Goal: Check status

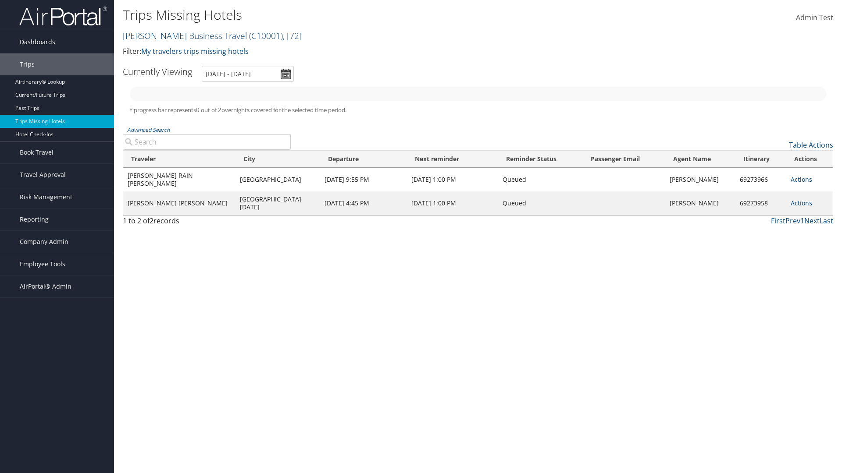
click at [181, 36] on link "Christopherson Business Travel ( C10001 ) , [ 72 ]" at bounding box center [212, 36] width 179 height 12
click at [0, 0] on input "search" at bounding box center [0, 0] width 0 height 0
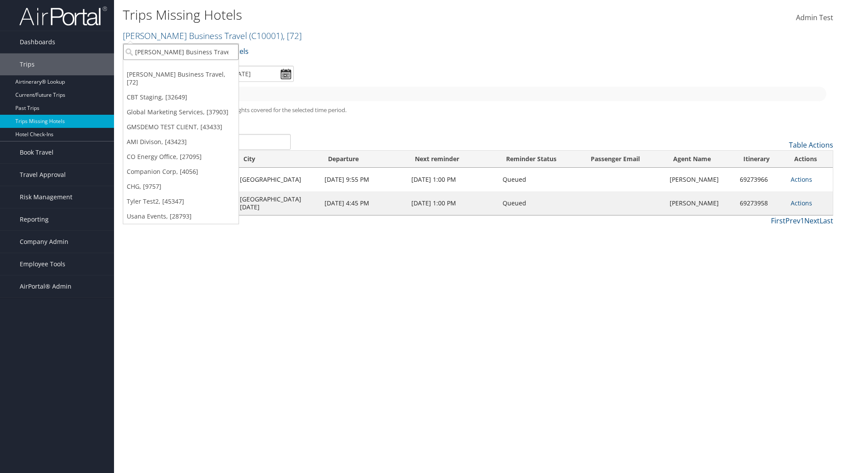
type input "[PERSON_NAME] Business Travel"
click at [193, 76] on div "Account" at bounding box center [193, 76] width 150 height 8
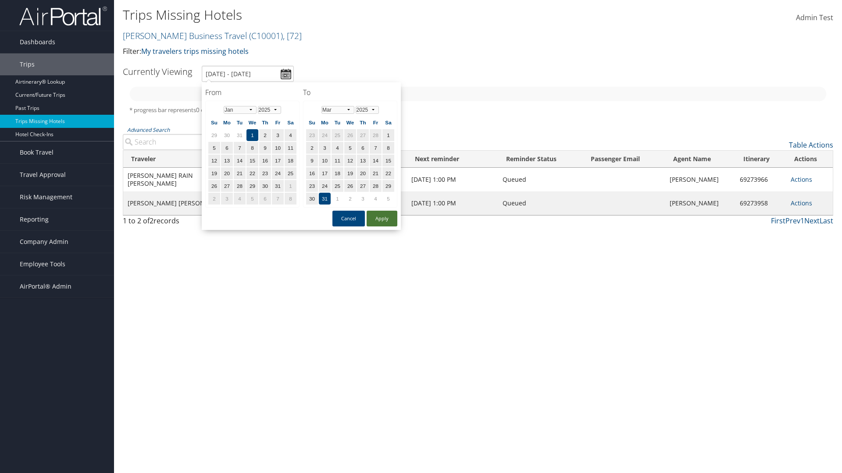
click at [382, 219] on button "Apply" at bounding box center [382, 219] width 31 height 16
type input "[DATE] - [DATE]"
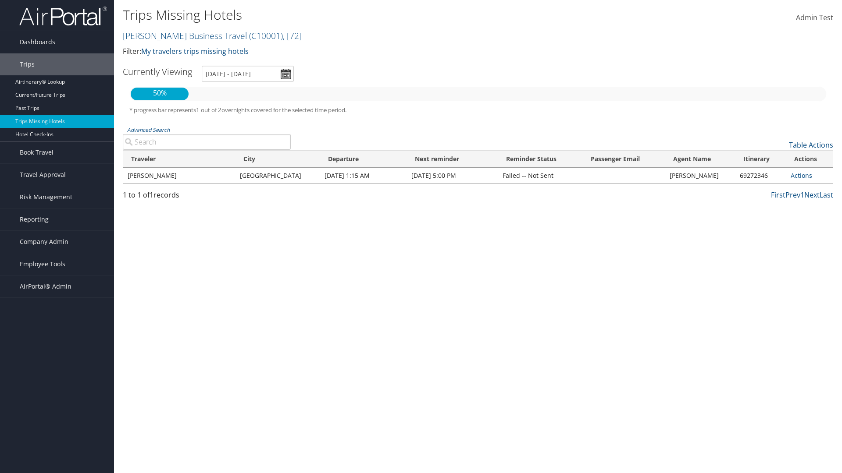
click at [206, 142] on input "Advanced Search" at bounding box center [207, 142] width 168 height 16
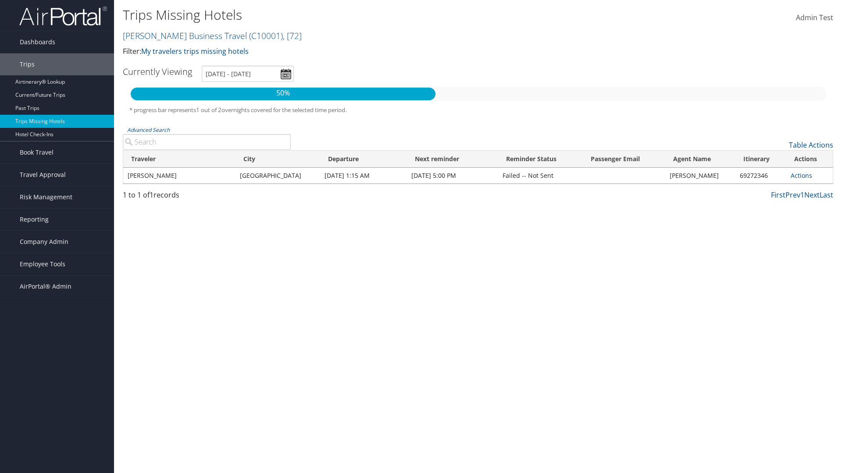
type input "[PERSON_NAME]"
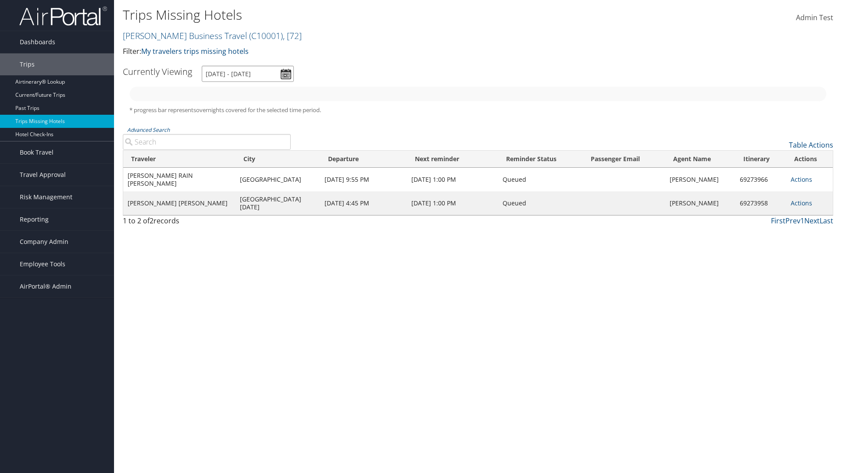
click at [248, 74] on input "[DATE] - [DATE]" at bounding box center [248, 74] width 92 height 16
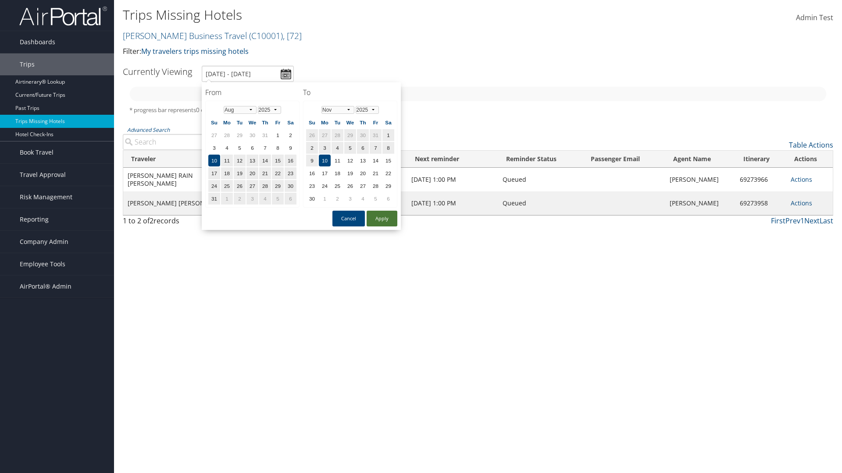
click at [382, 219] on button "Apply" at bounding box center [382, 219] width 31 height 16
type input "[DATE] - [DATE]"
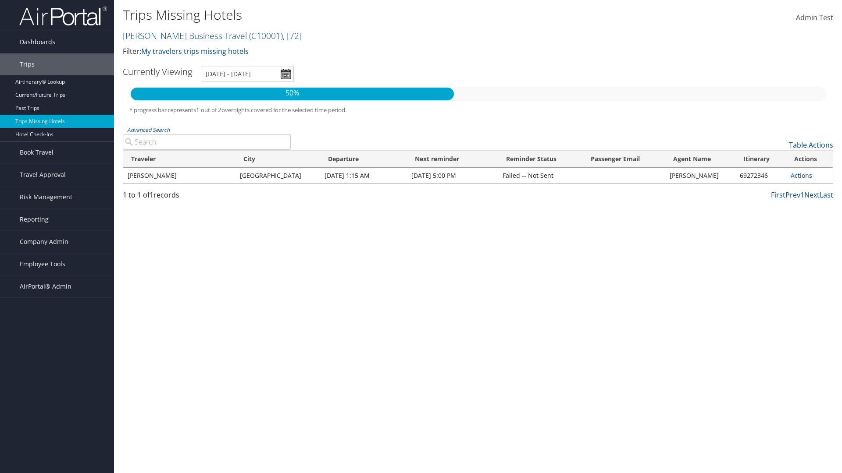
click at [206, 142] on input "Advanced Search" at bounding box center [207, 142] width 168 height 16
type input "[GEOGRAPHIC_DATA]"
